Goal: Information Seeking & Learning: Understand process/instructions

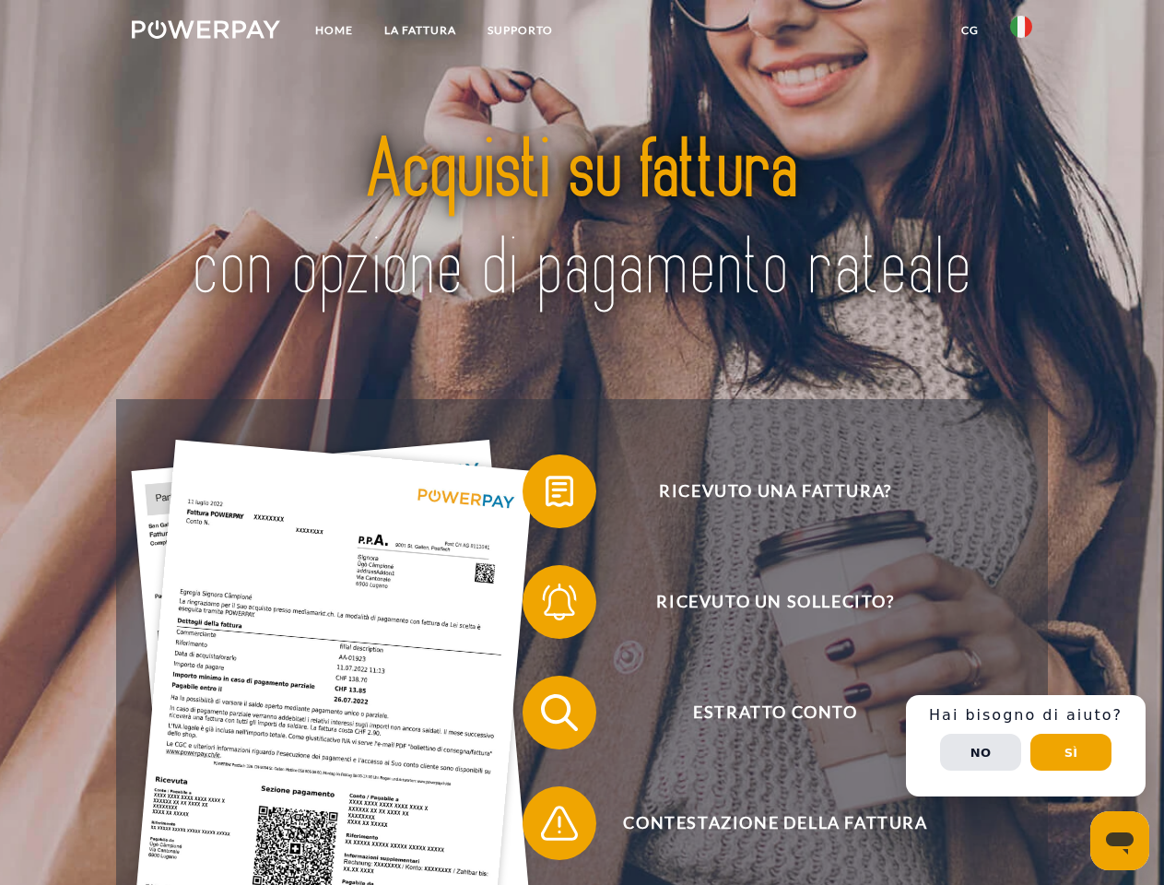
click at [206, 32] on img at bounding box center [206, 29] width 148 height 18
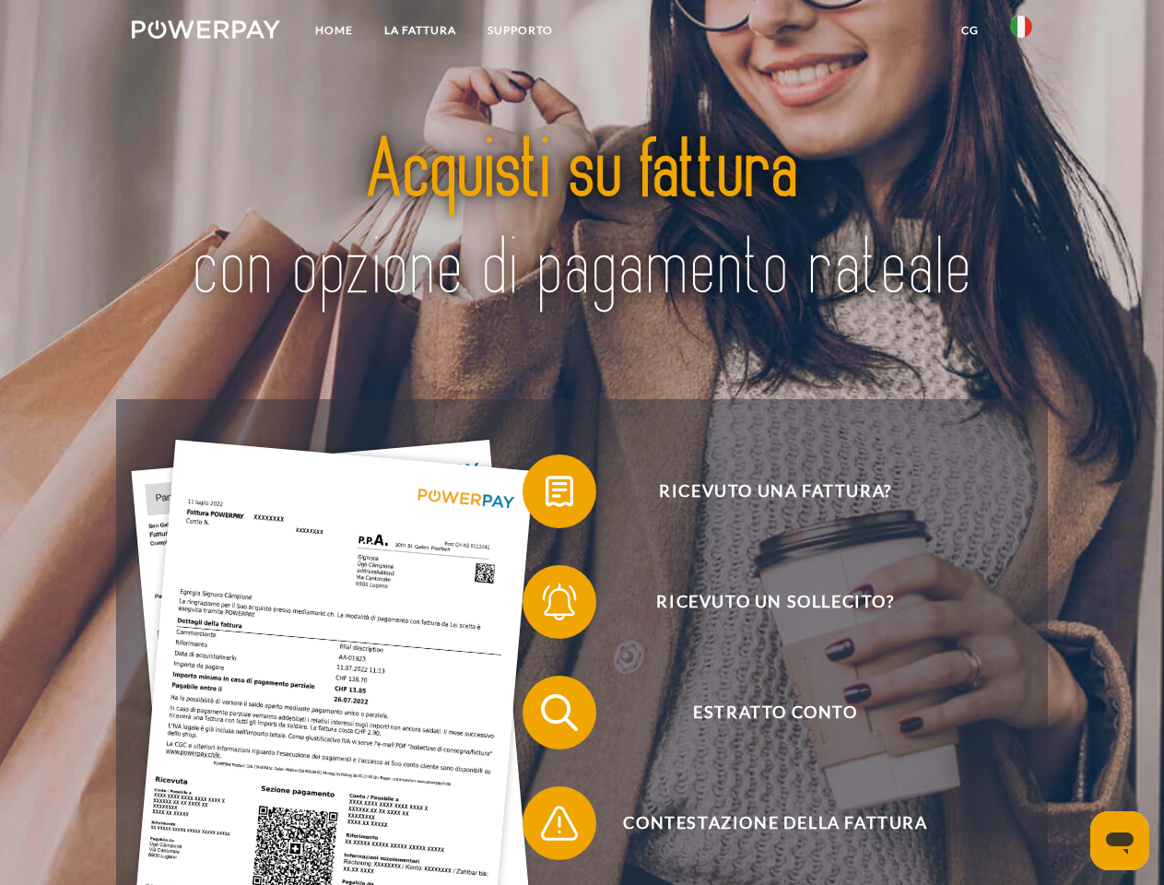
click at [1021, 32] on img at bounding box center [1021, 27] width 22 height 22
click at [970, 30] on link "CG" at bounding box center [970, 30] width 49 height 33
click at [546, 495] on span at bounding box center [532, 491] width 92 height 92
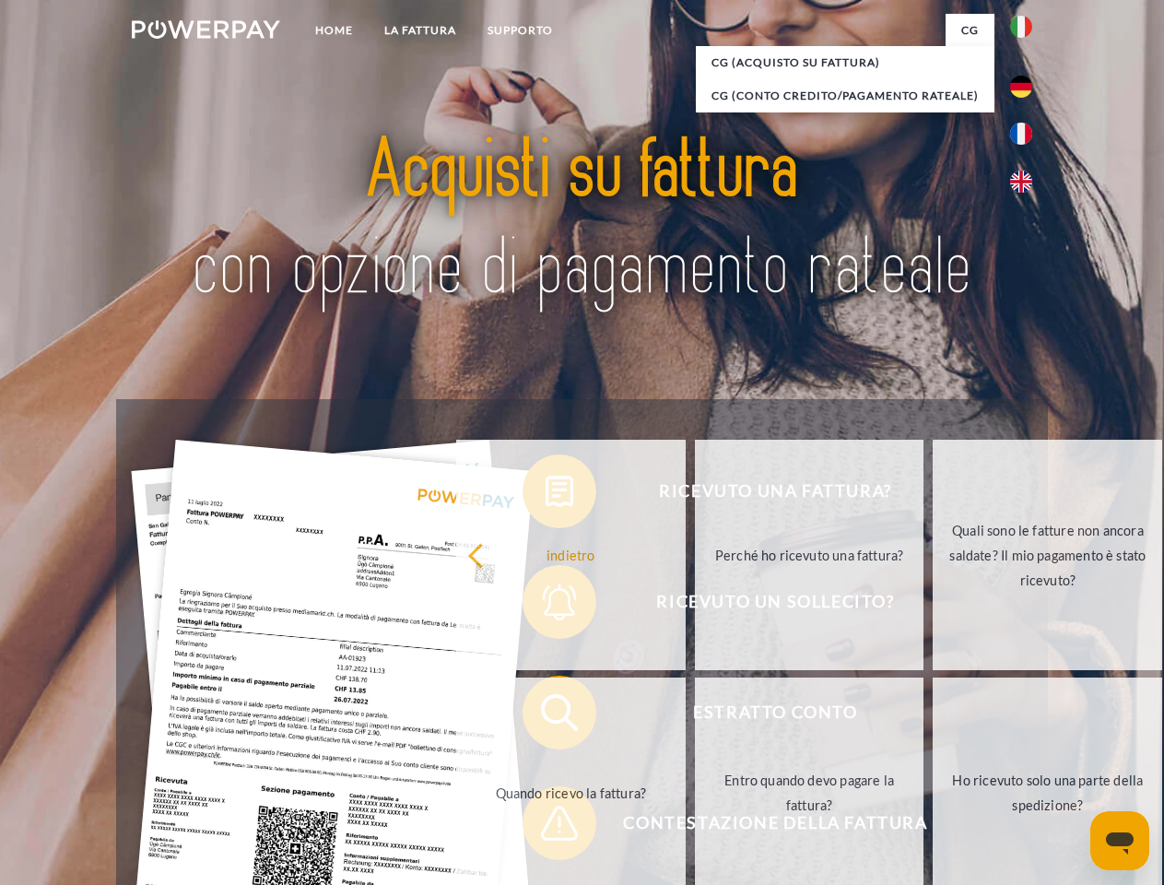
click at [546, 606] on div "Ricevuto una fattura? Ricevuto un sollecito? Estratto conto indietro" at bounding box center [581, 768] width 931 height 738
click at [695, 716] on link "Entro quando devo pagare la fattura?" at bounding box center [810, 793] width 230 height 230
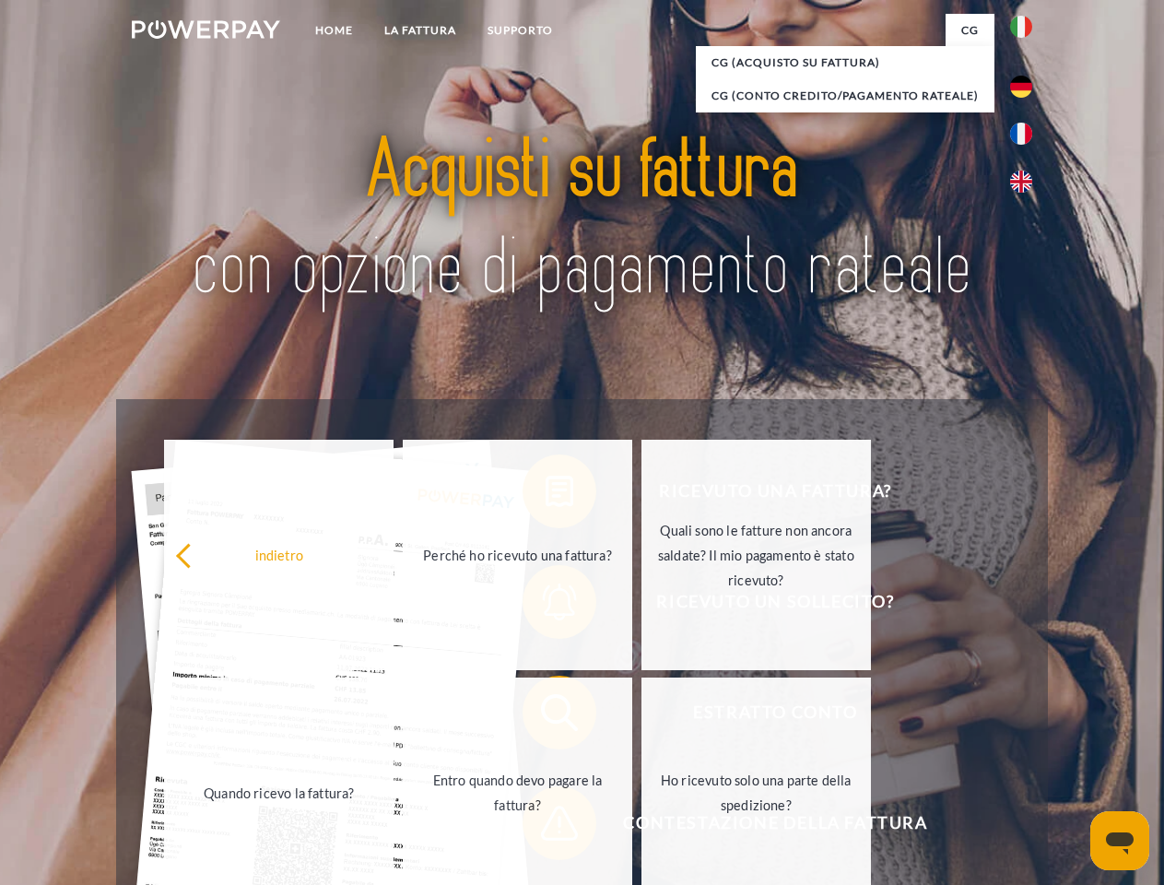
click at [546, 827] on span at bounding box center [532, 823] width 92 height 92
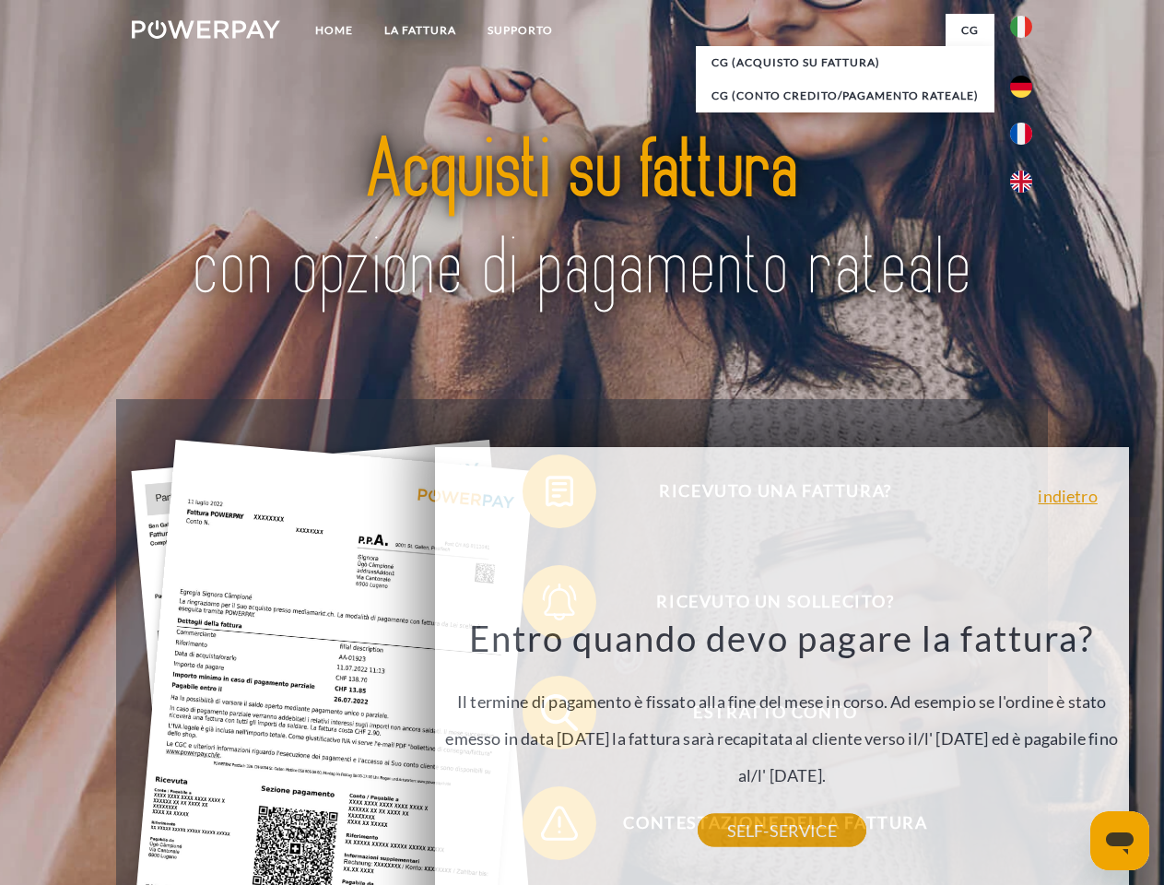
click at [1026, 746] on div "Ricevuto una fattura? Ricevuto un sollecito? Estratto conto indietro" at bounding box center [581, 768] width 931 height 738
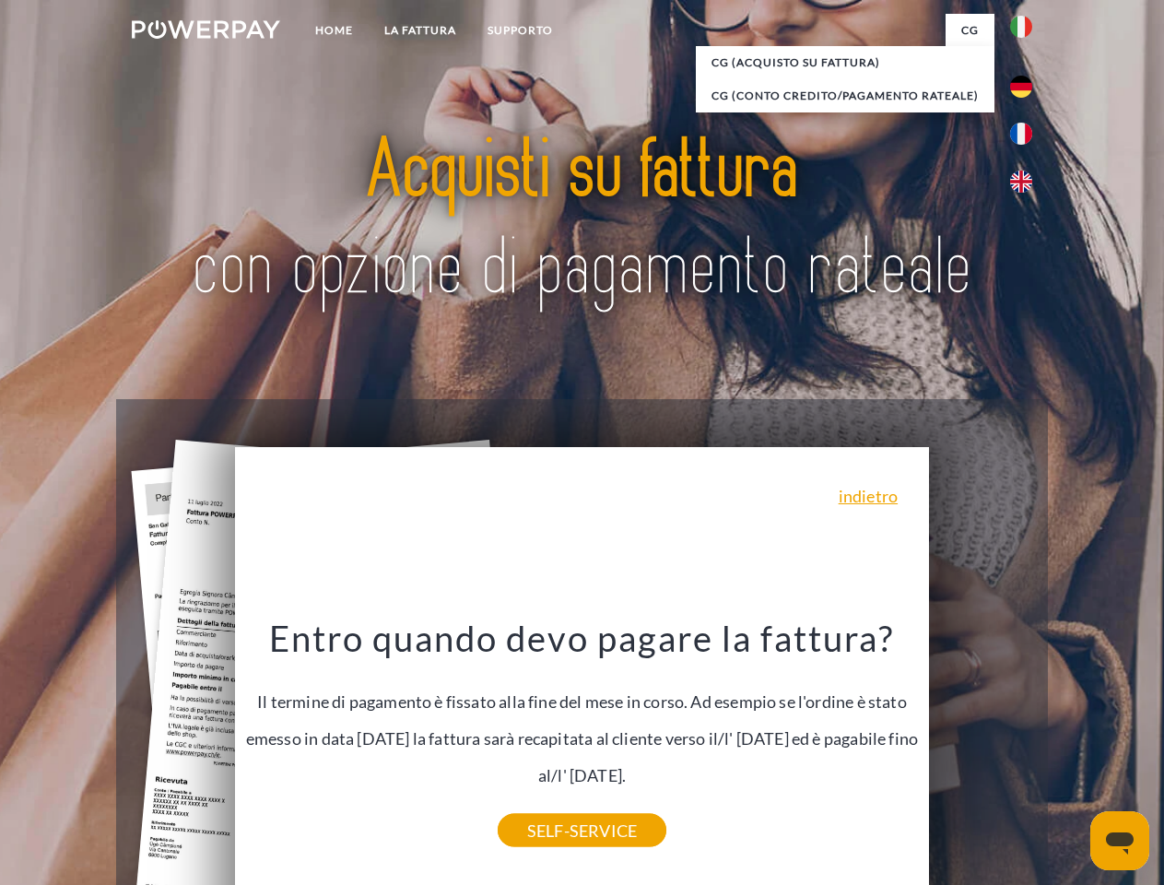
click at [981, 750] on span "Estratto conto" at bounding box center [775, 713] width 452 height 74
click at [1071, 752] on header "Home LA FATTURA [GEOGRAPHIC_DATA]" at bounding box center [582, 636] width 1164 height 1273
